Goal: Transaction & Acquisition: Download file/media

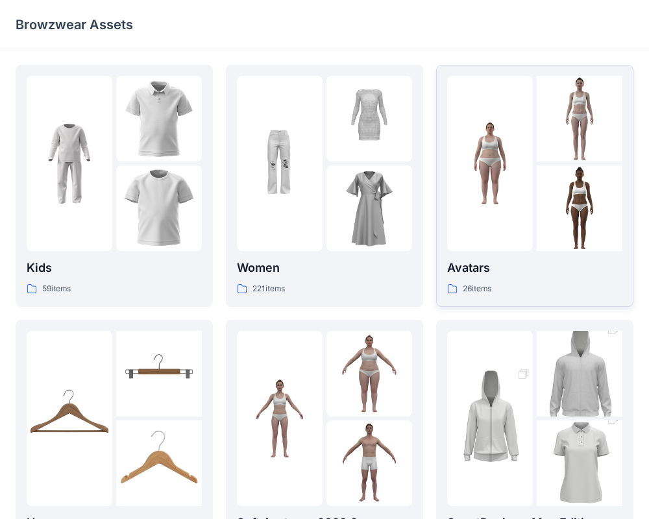
click at [476, 216] on div at bounding box center [490, 163] width 86 height 175
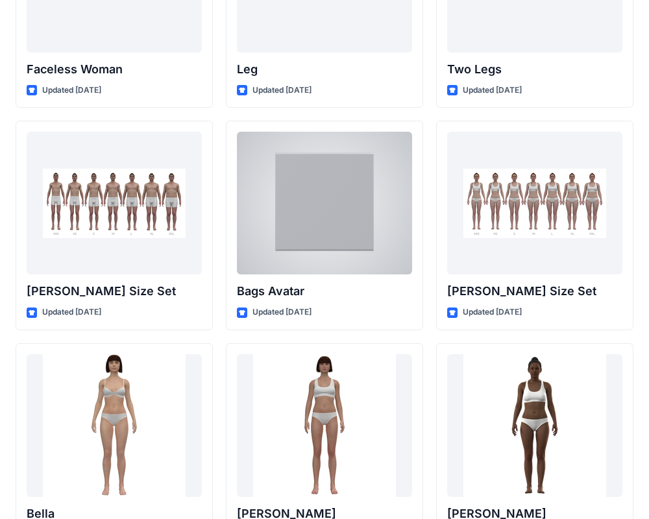
scroll to position [1282, 0]
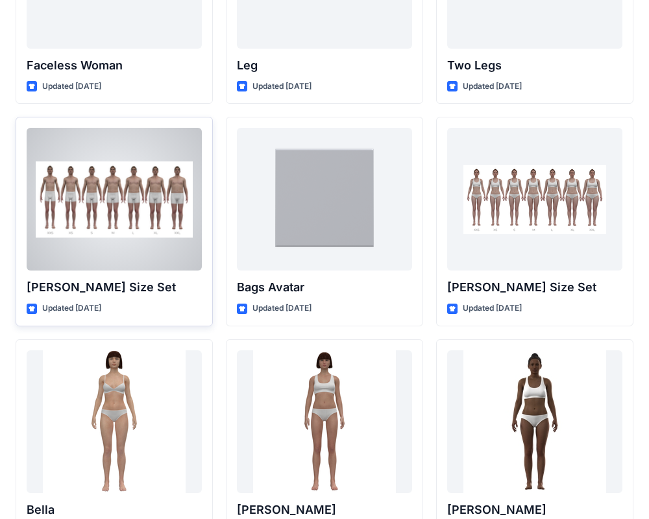
click at [149, 282] on p "[PERSON_NAME] Size Set" at bounding box center [114, 287] width 175 height 18
click at [124, 236] on div at bounding box center [114, 199] width 175 height 143
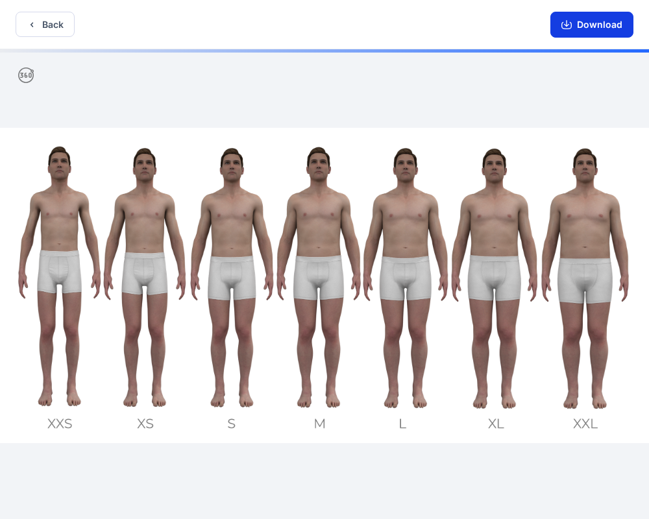
click at [578, 26] on button "Download" at bounding box center [591, 25] width 83 height 26
click at [568, 29] on icon "button" at bounding box center [566, 25] width 10 height 7
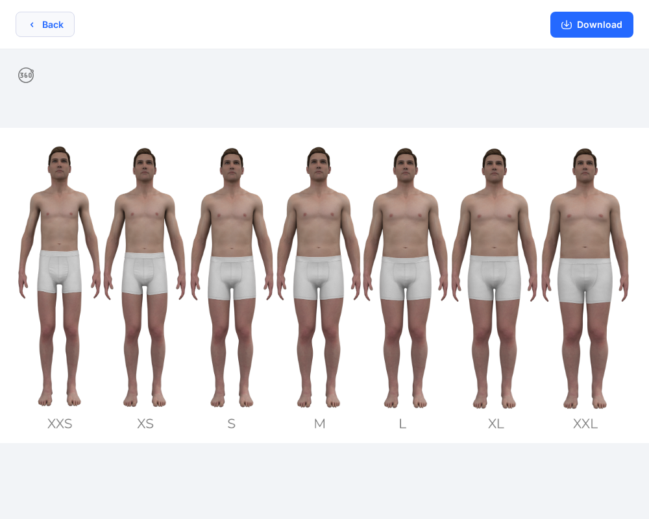
click at [44, 32] on button "Back" at bounding box center [45, 24] width 59 height 25
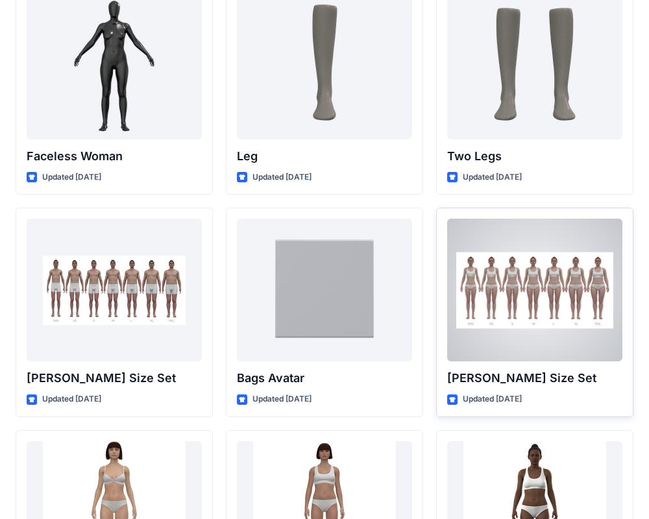
scroll to position [1205, 0]
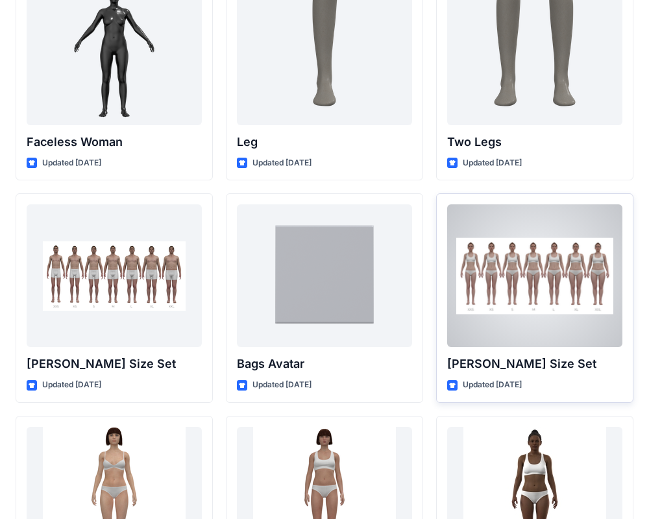
click at [489, 259] on div at bounding box center [534, 275] width 175 height 143
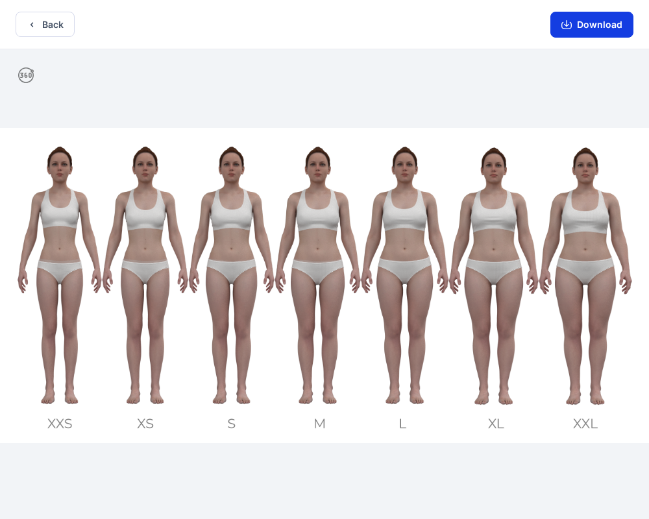
click at [580, 24] on button "Download" at bounding box center [591, 25] width 83 height 26
click at [571, 30] on button "Download" at bounding box center [591, 25] width 83 height 26
